Goal: Communication & Community: Share content

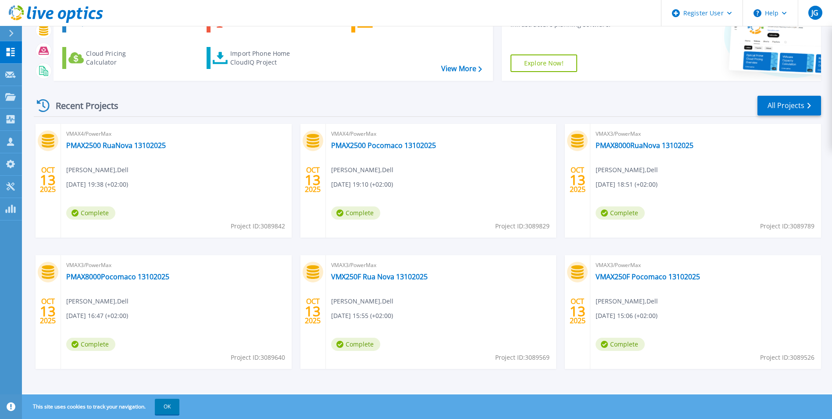
scroll to position [68, 0]
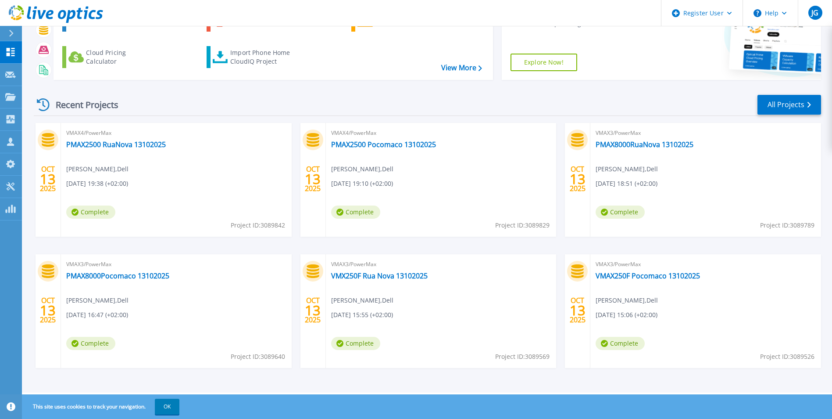
click at [125, 168] on span "David Pascual Martin , Dell" at bounding box center [97, 169] width 62 height 10
click at [84, 209] on span "Complete" at bounding box center [90, 211] width 49 height 13
click at [52, 148] on div at bounding box center [48, 139] width 21 height 21
click at [52, 145] on icon at bounding box center [48, 140] width 12 height 14
click at [52, 143] on icon at bounding box center [48, 140] width 12 height 14
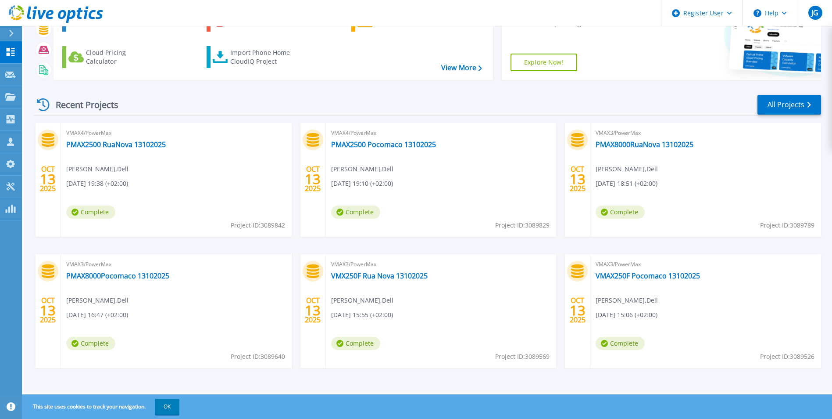
drag, startPoint x: 250, startPoint y: 201, endPoint x: 250, endPoint y: 230, distance: 29.8
click at [250, 202] on div "VMAX4/PowerMax PMAX2500 RuaNova 13102025 David Pascual Martin , Dell 10/13/2025…" at bounding box center [176, 180] width 231 height 114
click at [250, 230] on div "VMAX4/PowerMax PMAX2500 RuaNova 13102025 David Pascual Martin , Dell 10/13/2025…" at bounding box center [176, 180] width 231 height 114
click at [86, 209] on span "Complete" at bounding box center [90, 211] width 49 height 13
click at [47, 175] on span "13" at bounding box center [48, 178] width 16 height 7
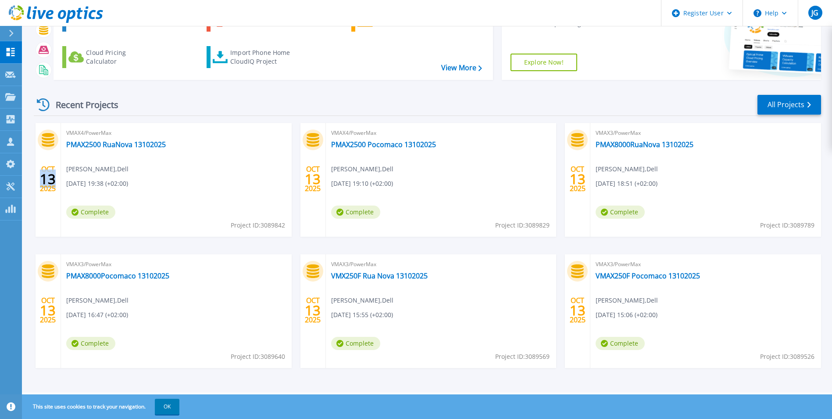
click at [47, 175] on span "13" at bounding box center [48, 178] width 16 height 7
click at [101, 149] on link "PMAX2500 RuaNova 13102025" at bounding box center [116, 144] width 100 height 9
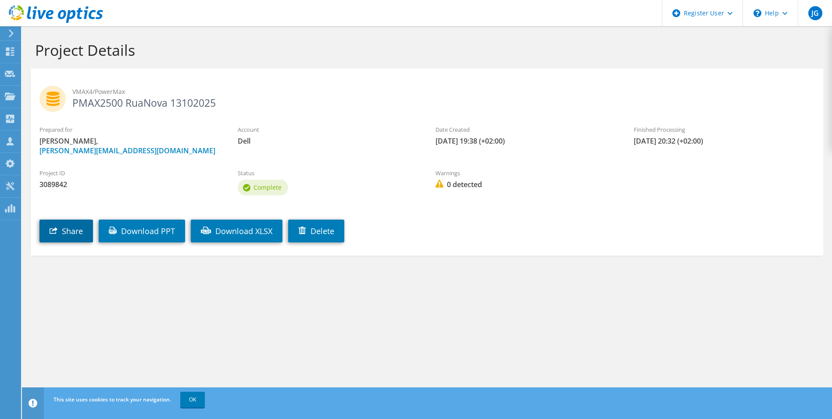
click at [85, 229] on link "Share" at bounding box center [66, 230] width 54 height 23
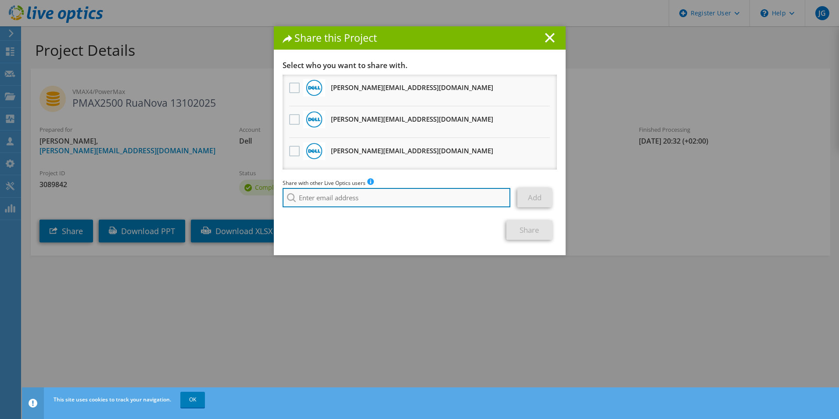
click at [389, 198] on input "search" at bounding box center [397, 197] width 228 height 19
type input "dsuarez@ipm.es"
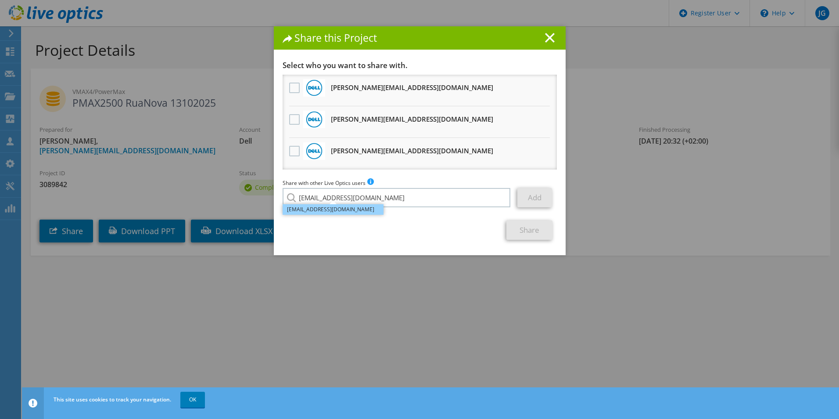
click at [364, 209] on li "dsuarez@ipm.es" at bounding box center [333, 209] width 101 height 11
click at [532, 200] on link "Add" at bounding box center [534, 197] width 35 height 19
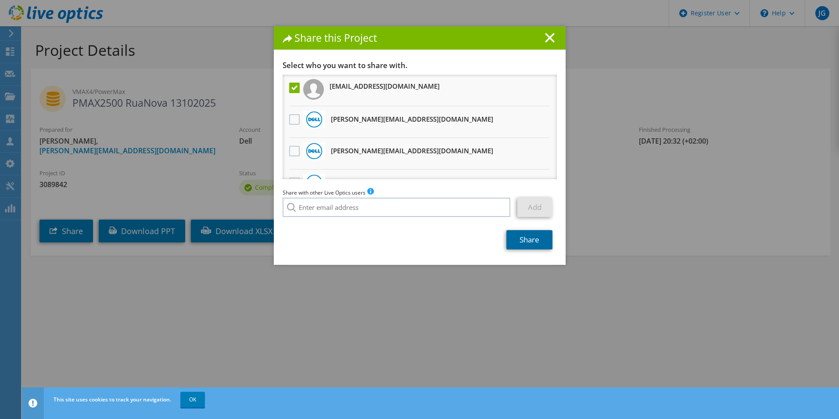
click at [534, 235] on link "Share" at bounding box center [529, 239] width 46 height 19
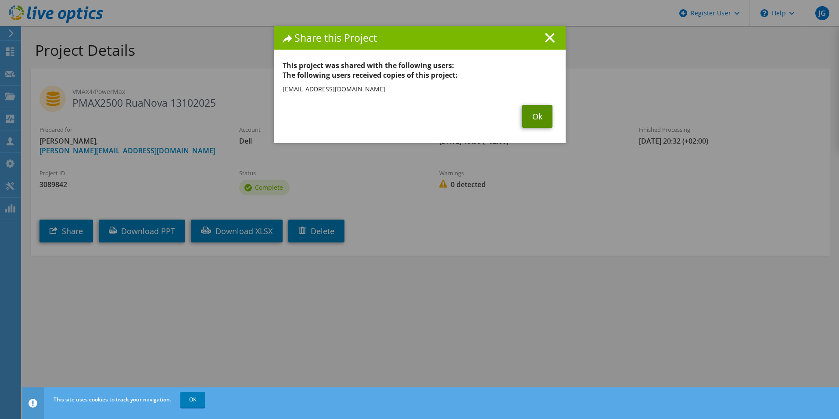
click at [537, 115] on link "Ok" at bounding box center [537, 116] width 30 height 23
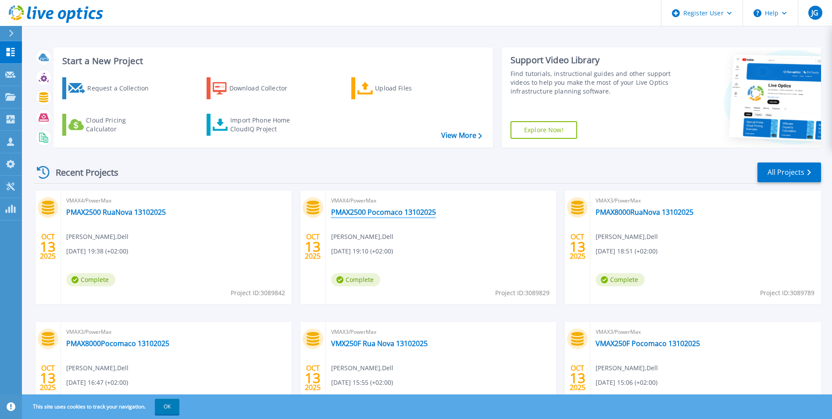
click at [348, 211] on link "PMAX2500 Pocomaco 13102025" at bounding box center [383, 212] width 105 height 9
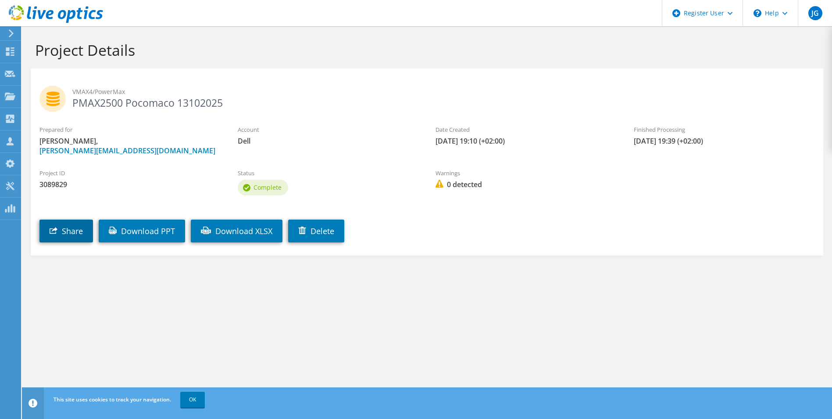
click at [67, 230] on link "Share" at bounding box center [66, 230] width 54 height 23
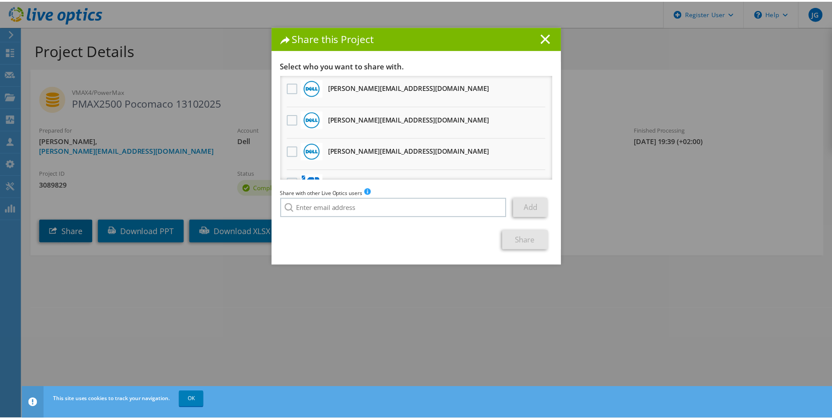
scroll to position [22, 0]
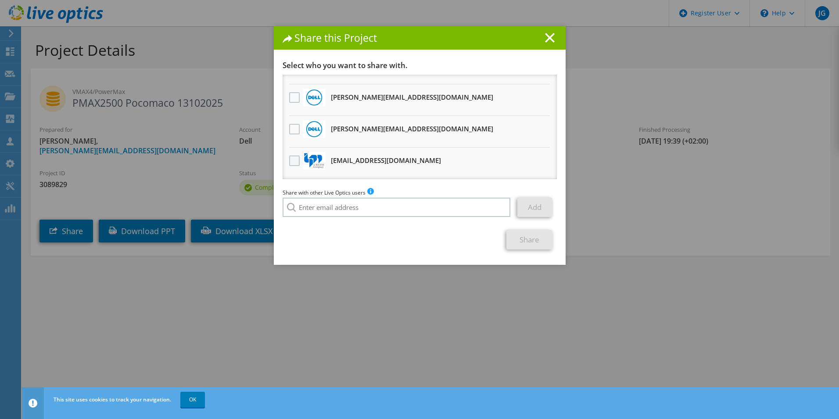
click at [292, 159] on label at bounding box center [295, 160] width 13 height 11
click at [0, 0] on input "checkbox" at bounding box center [0, 0] width 0 height 0
click at [529, 239] on link "Share" at bounding box center [529, 239] width 46 height 19
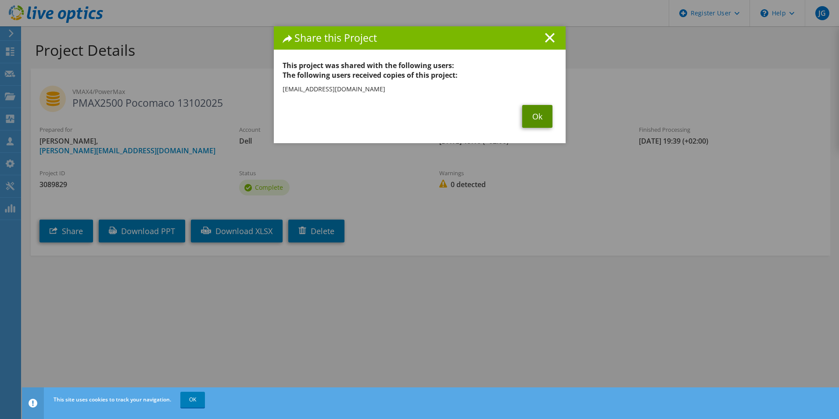
click at [532, 113] on link "Ok" at bounding box center [537, 116] width 30 height 23
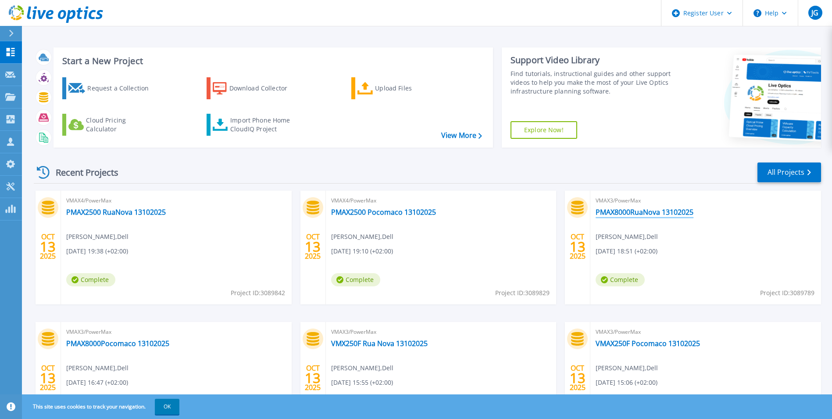
click at [624, 215] on link "PMAX8000RuaNova 13102025" at bounding box center [645, 212] width 98 height 9
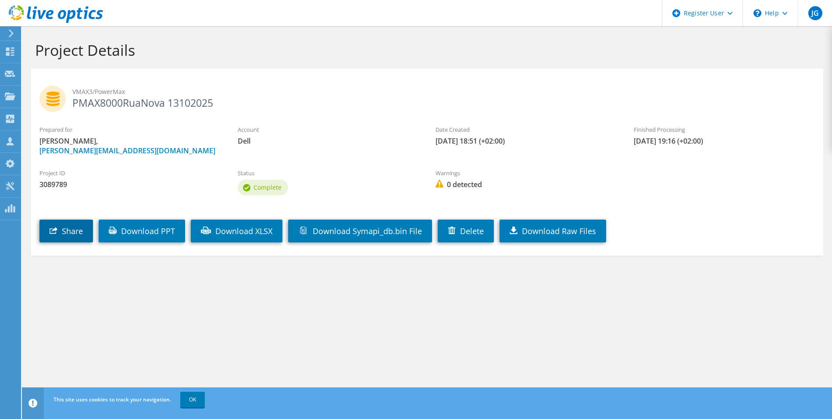
click at [70, 230] on link "Share" at bounding box center [66, 230] width 54 height 23
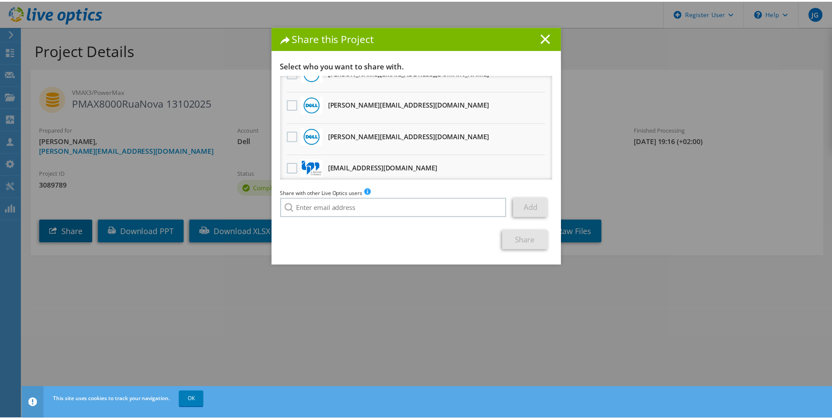
scroll to position [22, 0]
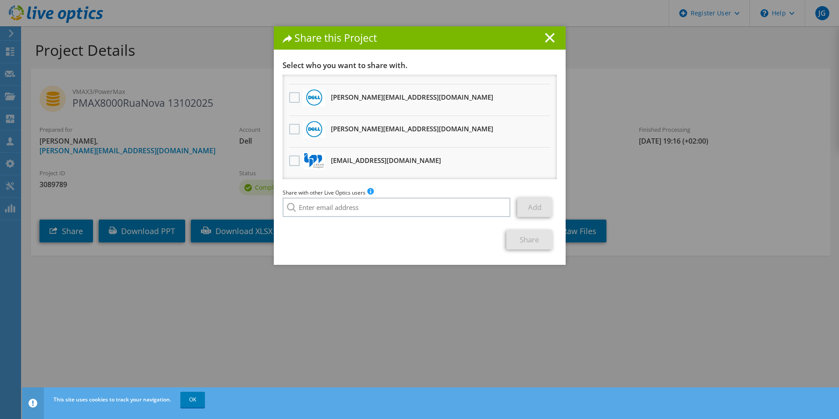
click at [298, 158] on li "dsuarez@ipm.es Will receive an anonymous copy" at bounding box center [420, 163] width 274 height 32
click at [292, 164] on label at bounding box center [295, 160] width 13 height 11
click at [0, 0] on input "checkbox" at bounding box center [0, 0] width 0 height 0
click at [544, 235] on link "Share" at bounding box center [529, 239] width 46 height 19
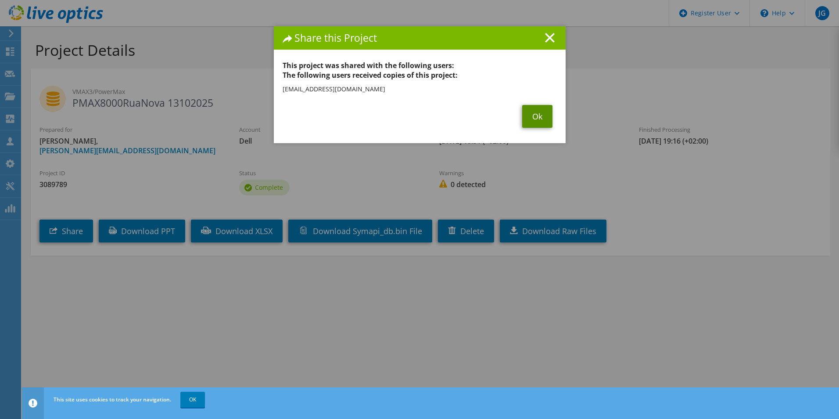
click at [534, 114] on link "Ok" at bounding box center [537, 116] width 30 height 23
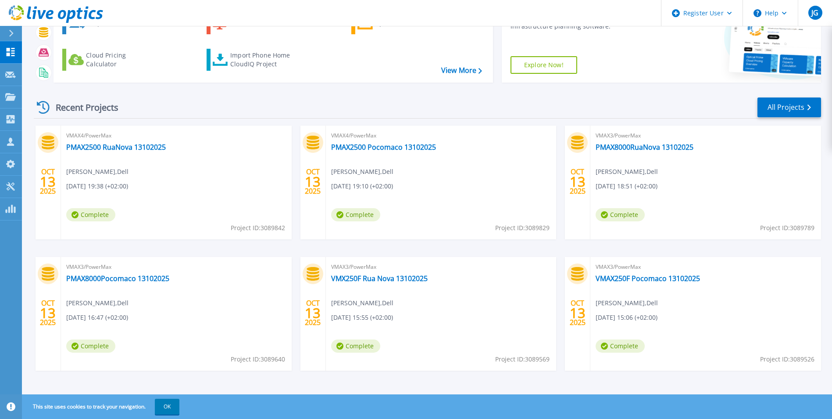
scroll to position [68, 0]
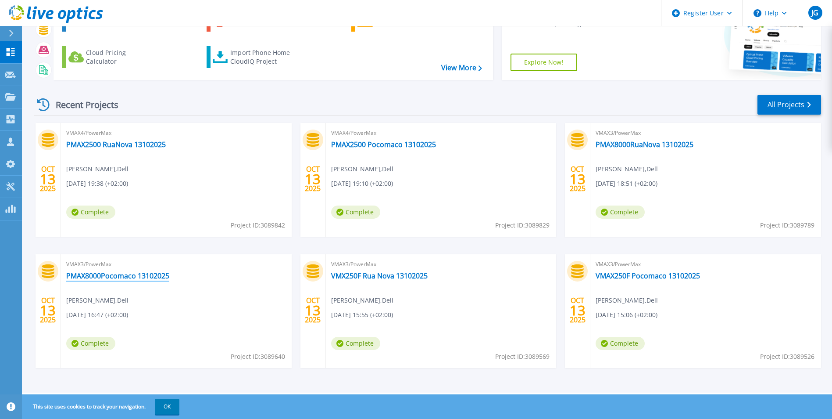
click at [96, 271] on link "PMAX8000Pocomaco 13102025" at bounding box center [117, 275] width 103 height 9
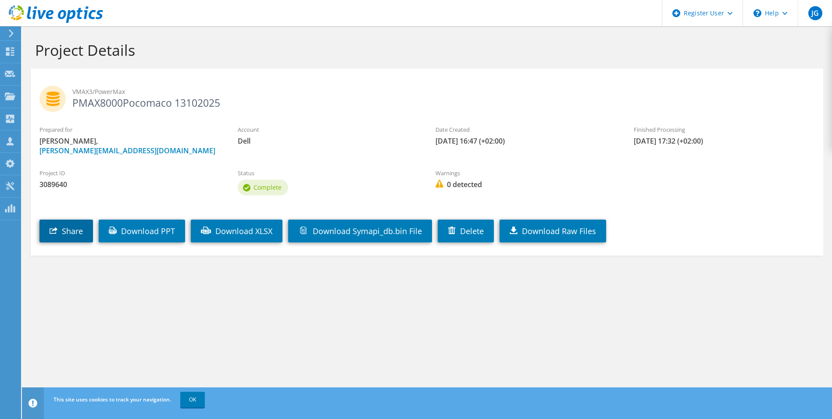
click at [64, 230] on link "Share" at bounding box center [66, 230] width 54 height 23
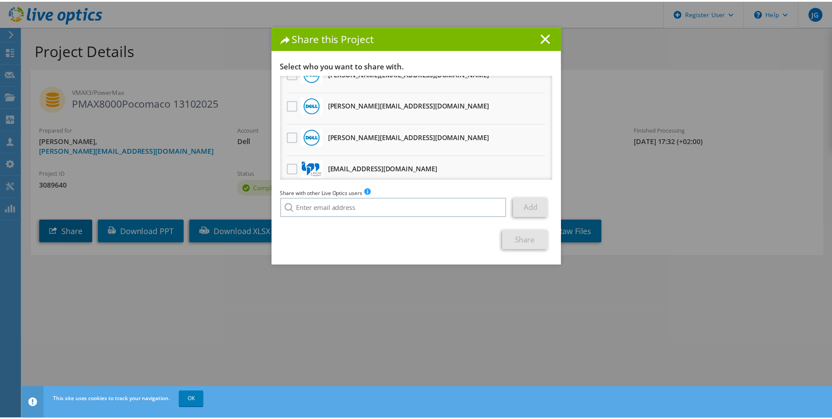
scroll to position [22, 0]
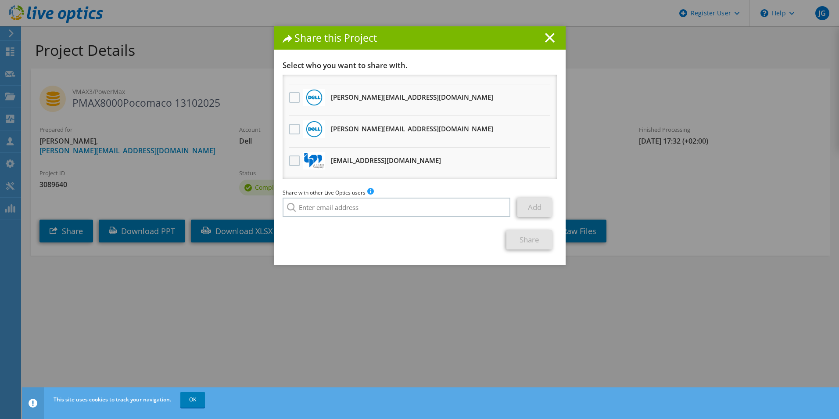
click at [289, 159] on label at bounding box center [295, 160] width 13 height 11
click at [0, 0] on input "checkbox" at bounding box center [0, 0] width 0 height 0
click at [533, 236] on link "Share" at bounding box center [529, 239] width 46 height 19
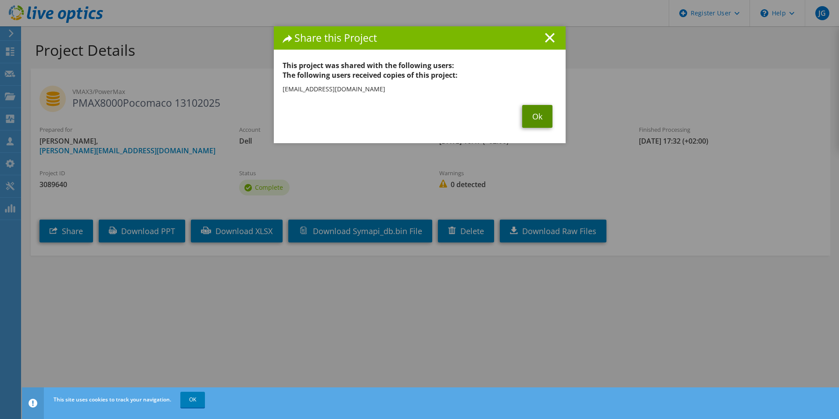
click at [547, 119] on link "Ok" at bounding box center [537, 116] width 30 height 23
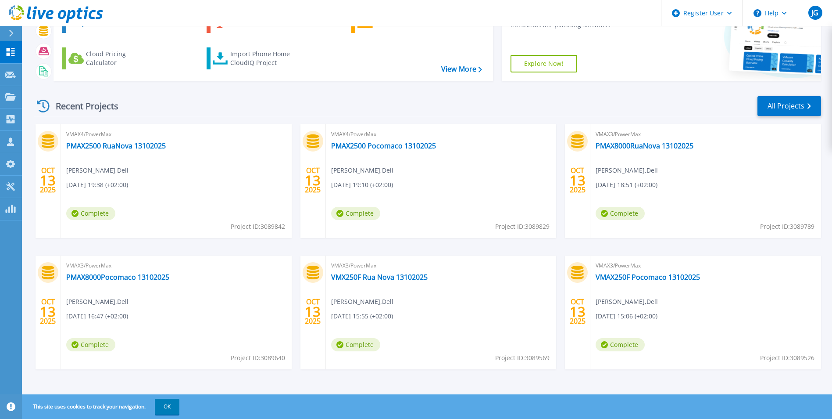
scroll to position [68, 0]
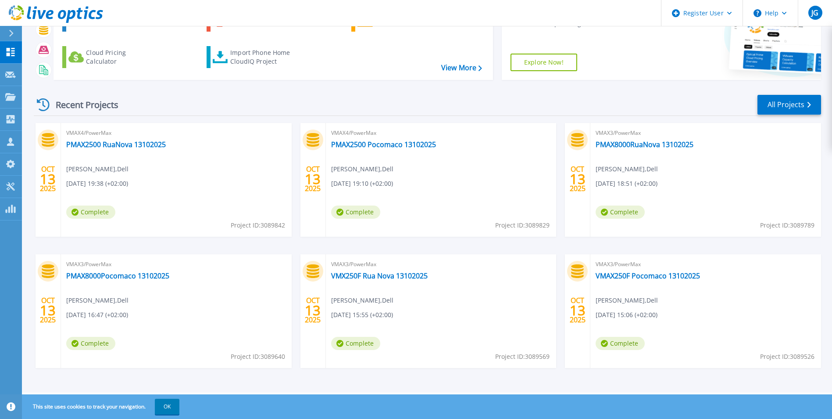
click at [367, 343] on span "Complete" at bounding box center [355, 343] width 49 height 13
click at [365, 272] on link "VMX250F Rua Nova 13102025" at bounding box center [379, 275] width 97 height 9
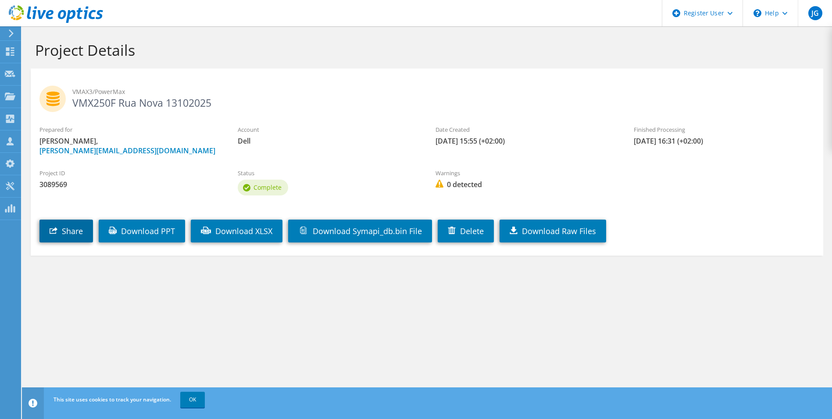
click at [66, 222] on link "Share" at bounding box center [66, 230] width 54 height 23
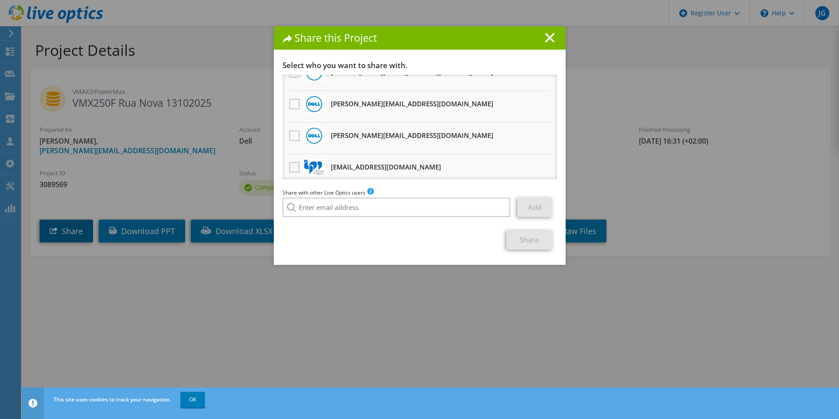
scroll to position [22, 0]
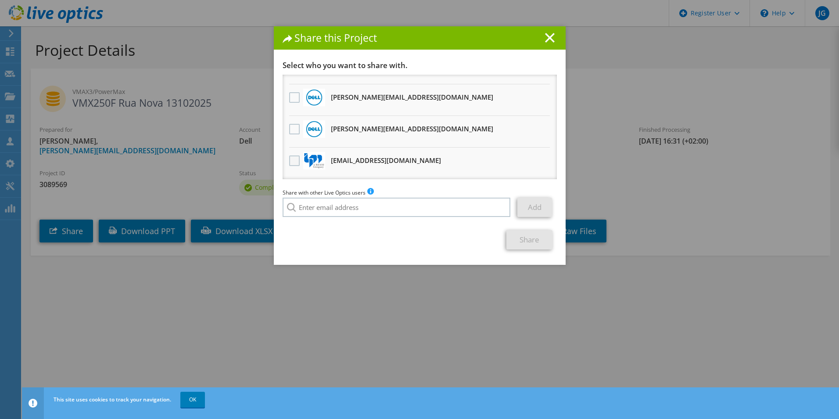
click at [289, 164] on label at bounding box center [295, 160] width 13 height 11
click at [0, 0] on input "checkbox" at bounding box center [0, 0] width 0 height 0
click at [541, 231] on link "Share" at bounding box center [529, 239] width 46 height 19
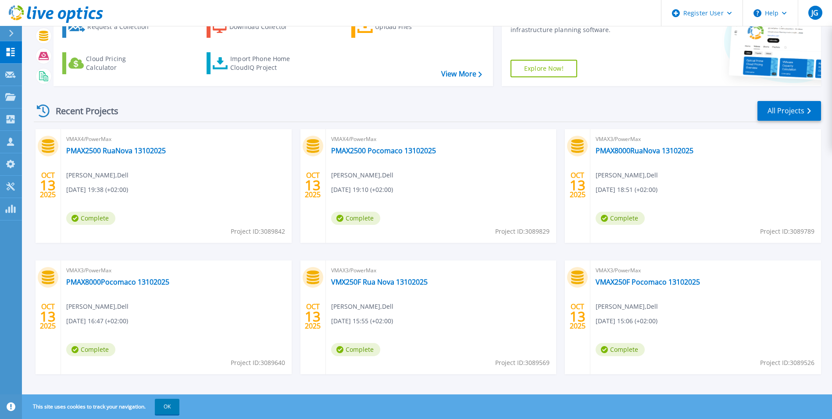
scroll to position [68, 0]
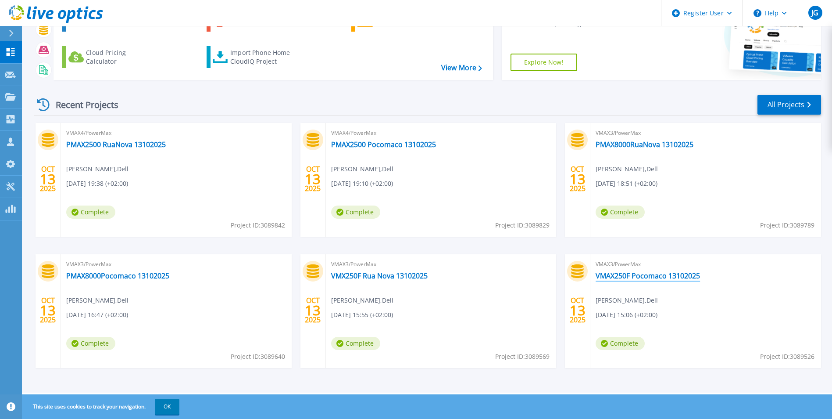
click at [656, 272] on link "VMAX250F Pocomaco 13102025" at bounding box center [648, 275] width 104 height 9
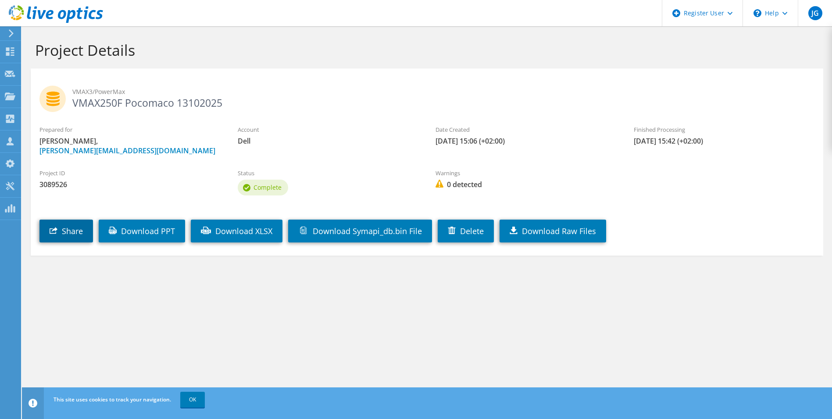
click at [80, 221] on link "Share" at bounding box center [66, 230] width 54 height 23
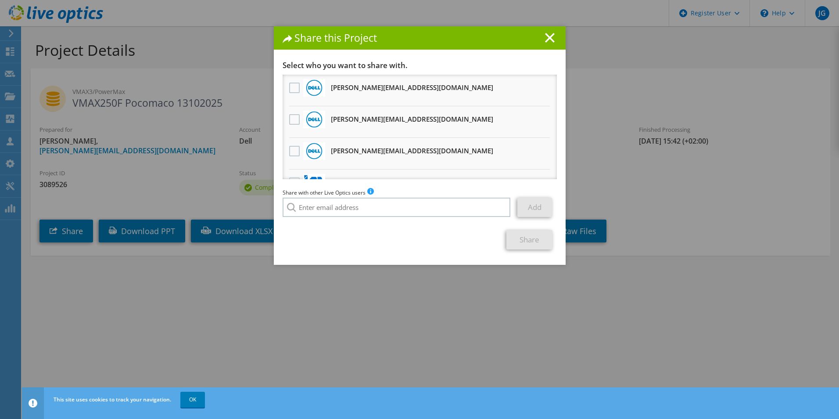
click at [290, 171] on li "[EMAIL_ADDRESS][DOMAIN_NAME] Will receive an anonymous copy" at bounding box center [420, 185] width 274 height 32
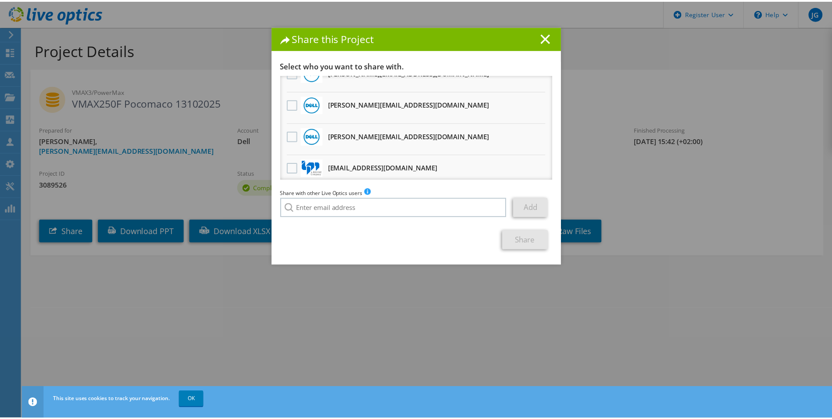
scroll to position [22, 0]
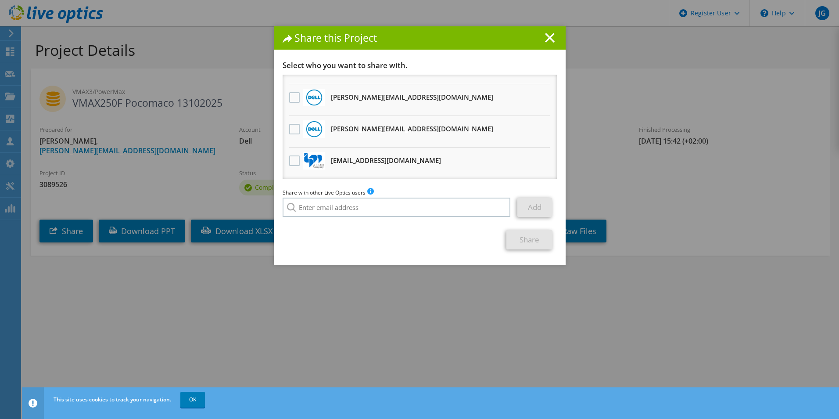
click at [290, 173] on li "[EMAIL_ADDRESS][DOMAIN_NAME] Will receive an anonymous copy" at bounding box center [420, 163] width 274 height 32
click at [292, 169] on div at bounding box center [294, 161] width 15 height 18
click at [295, 165] on label at bounding box center [295, 160] width 13 height 11
click at [0, 0] on input "checkbox" at bounding box center [0, 0] width 0 height 0
click at [534, 241] on link "Share" at bounding box center [529, 239] width 46 height 19
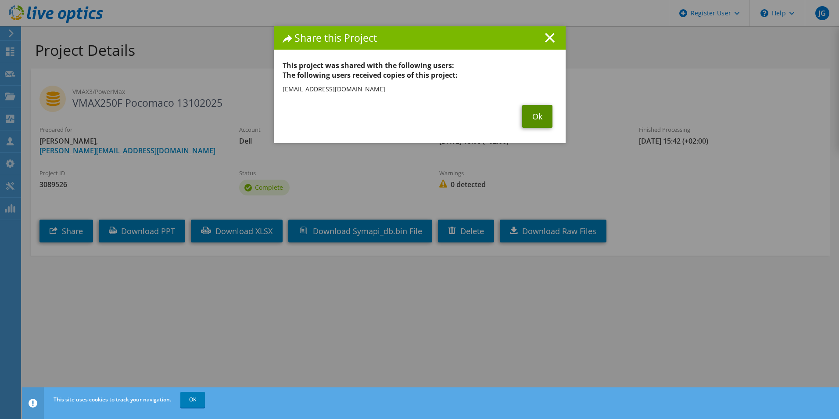
click at [537, 118] on link "Ok" at bounding box center [537, 116] width 30 height 23
